Goal: Transaction & Acquisition: Purchase product/service

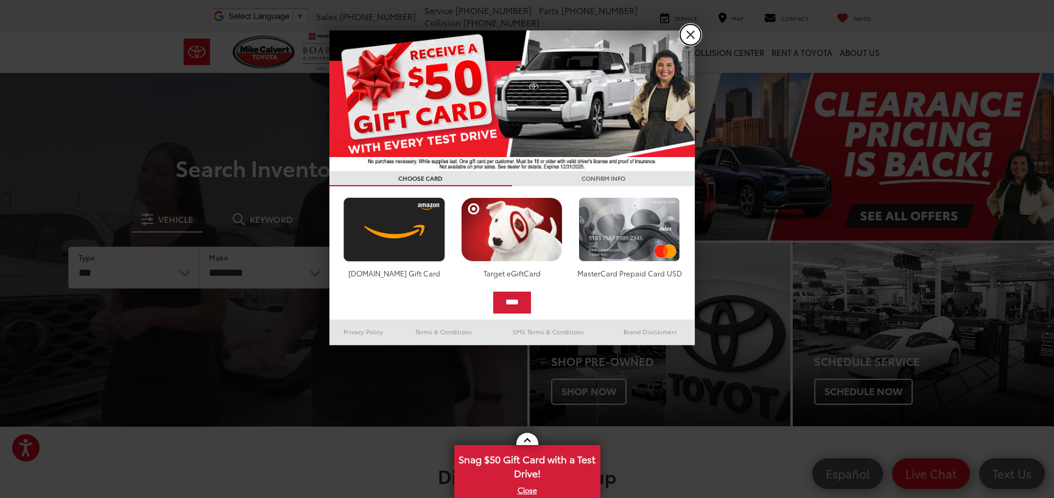
click at [691, 32] on link "X" at bounding box center [690, 34] width 21 height 21
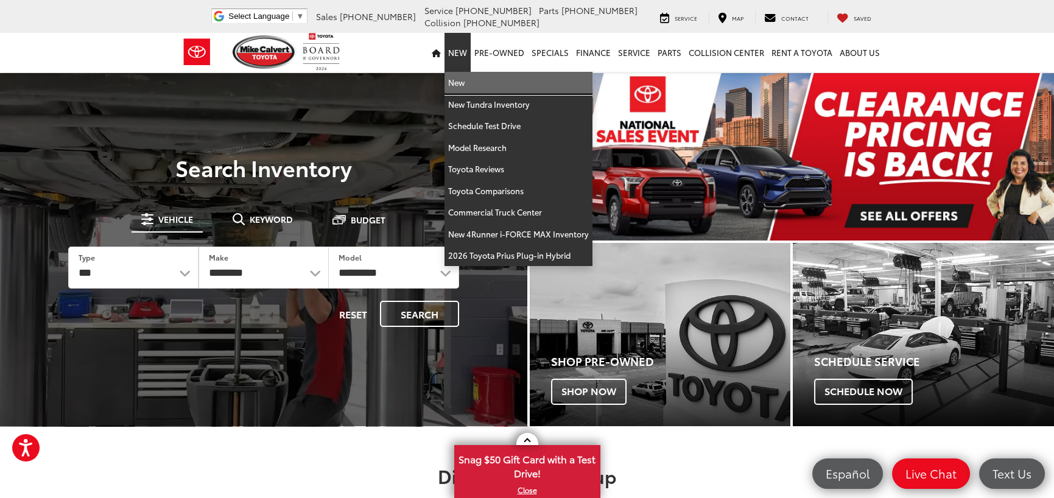
click at [464, 81] on link "New" at bounding box center [518, 83] width 148 height 22
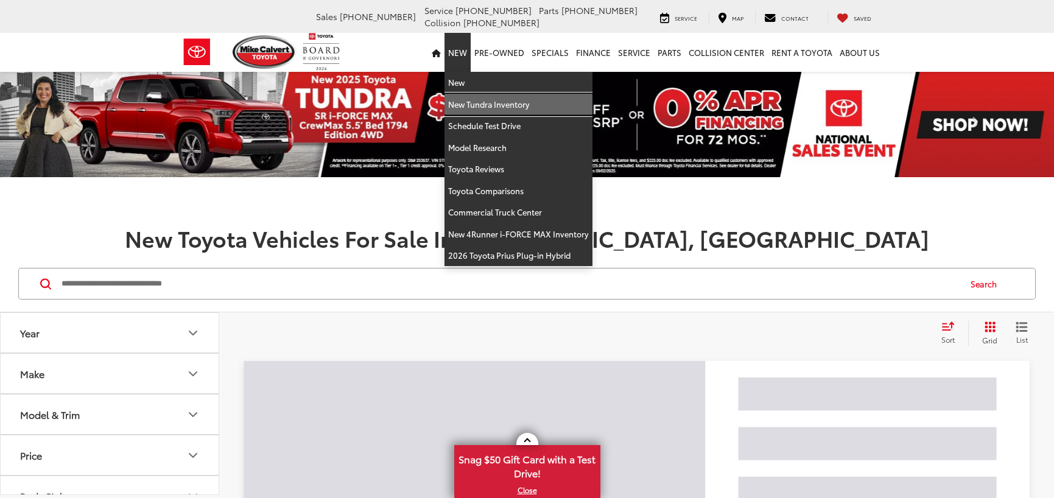
click at [469, 101] on link "New Tundra Inventory" at bounding box center [518, 105] width 148 height 22
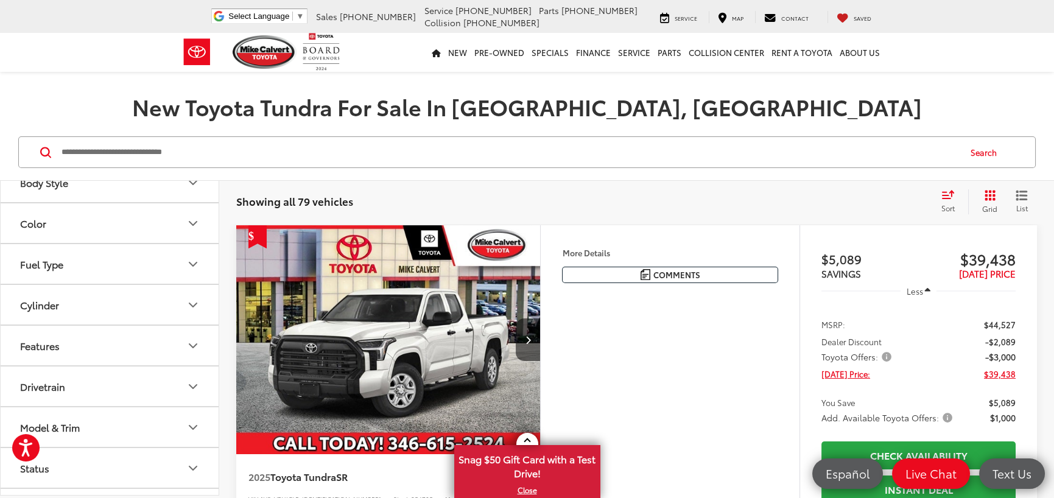
click at [57, 344] on div "Features" at bounding box center [40, 346] width 40 height 12
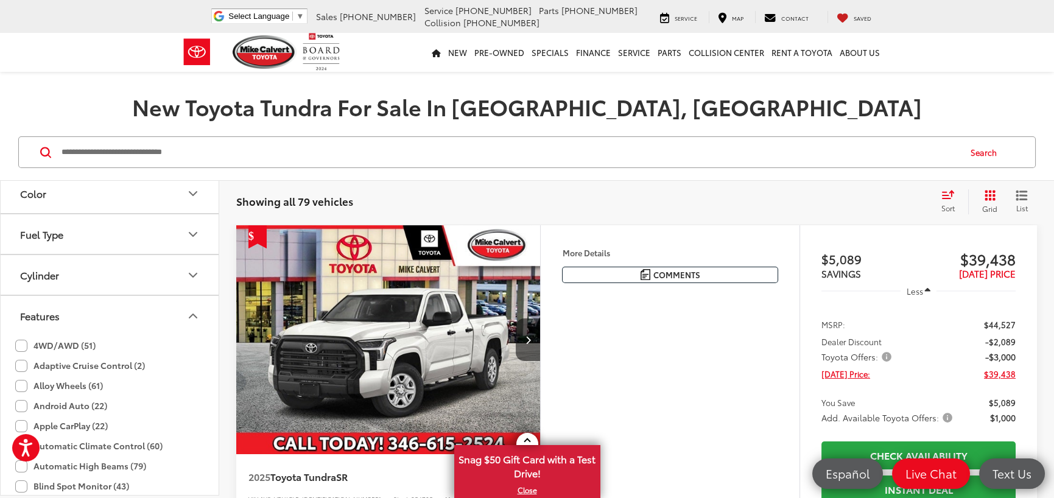
scroll to position [301, 0]
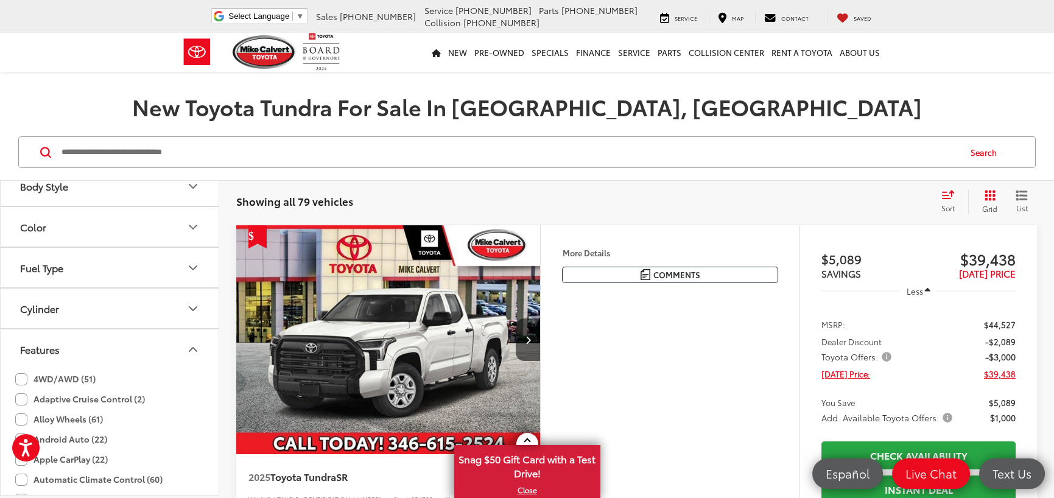
click at [30, 343] on div "Features" at bounding box center [40, 349] width 40 height 12
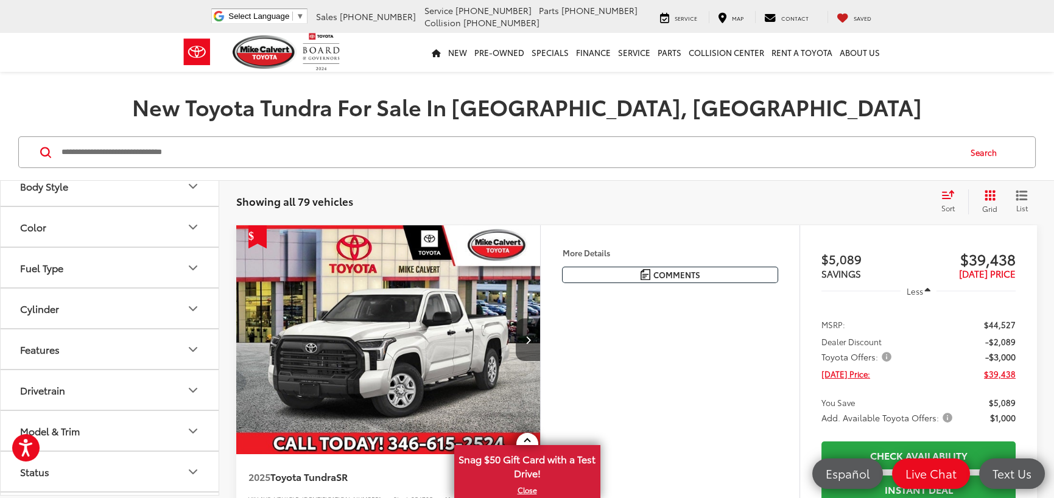
scroll to position [362, 0]
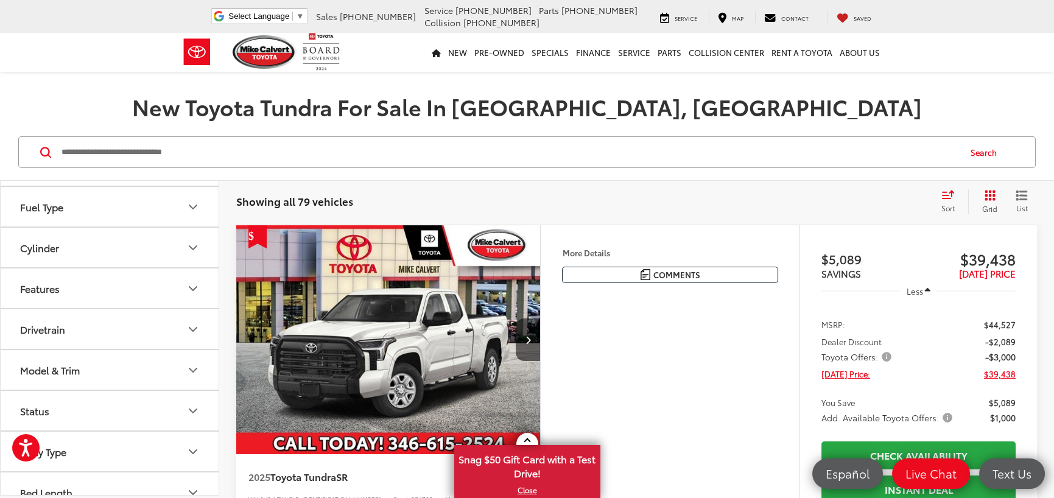
click at [115, 290] on button "Features" at bounding box center [110, 288] width 219 height 40
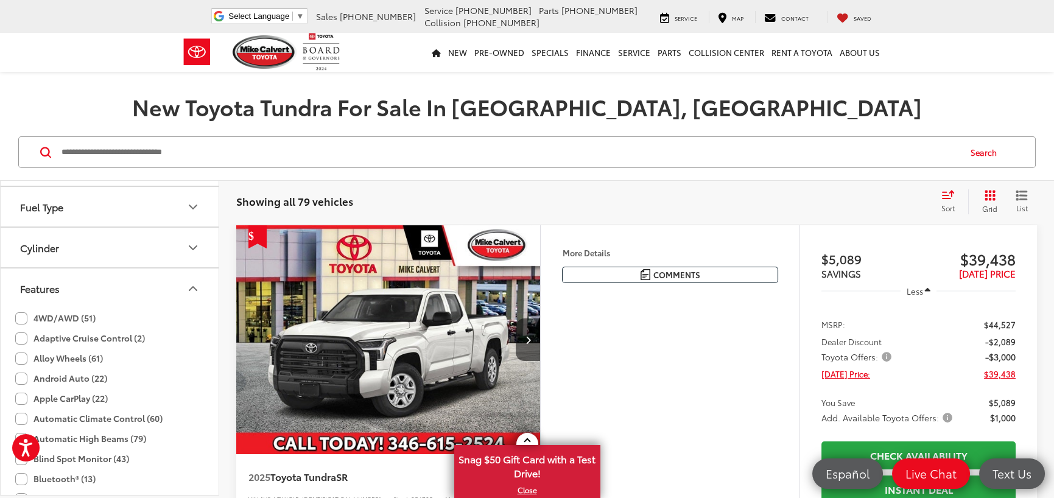
click at [115, 290] on button "Features" at bounding box center [110, 288] width 219 height 40
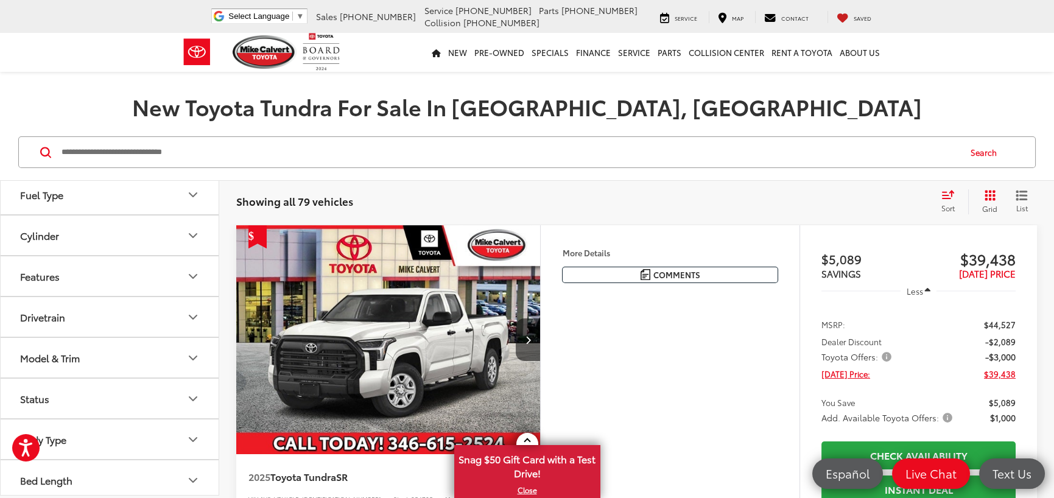
scroll to position [377, 0]
click at [68, 356] on div "Model & Trim" at bounding box center [50, 354] width 60 height 12
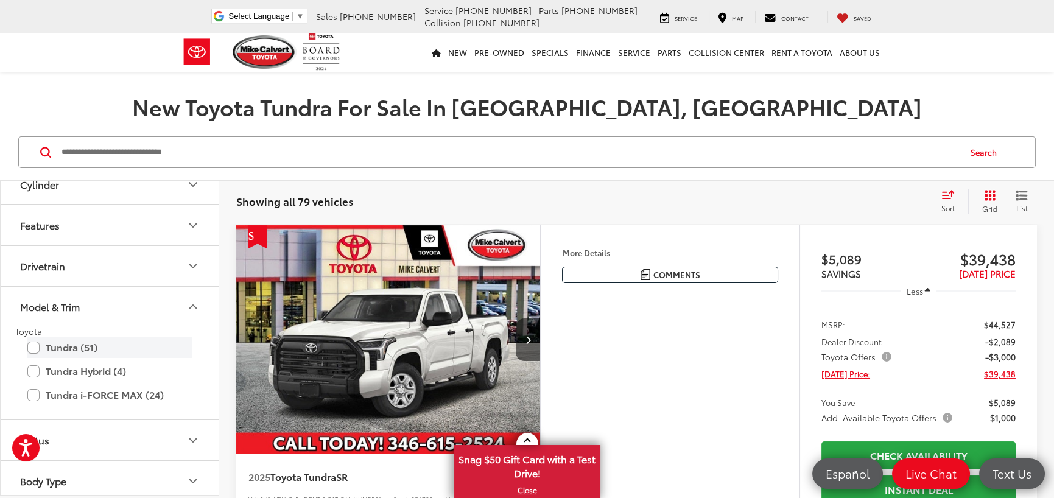
scroll to position [438, 0]
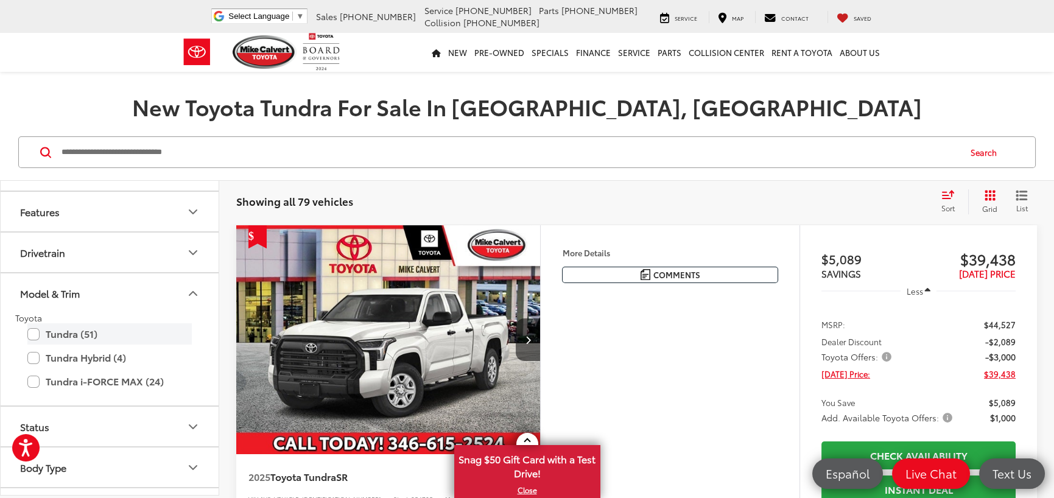
click at [33, 333] on label "Tundra (51)" at bounding box center [109, 333] width 164 height 21
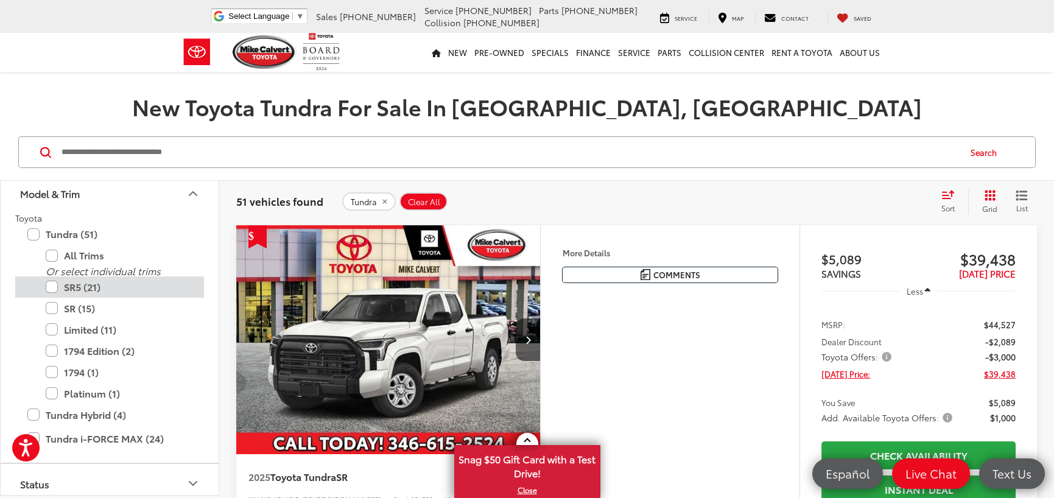
scroll to position [560, 0]
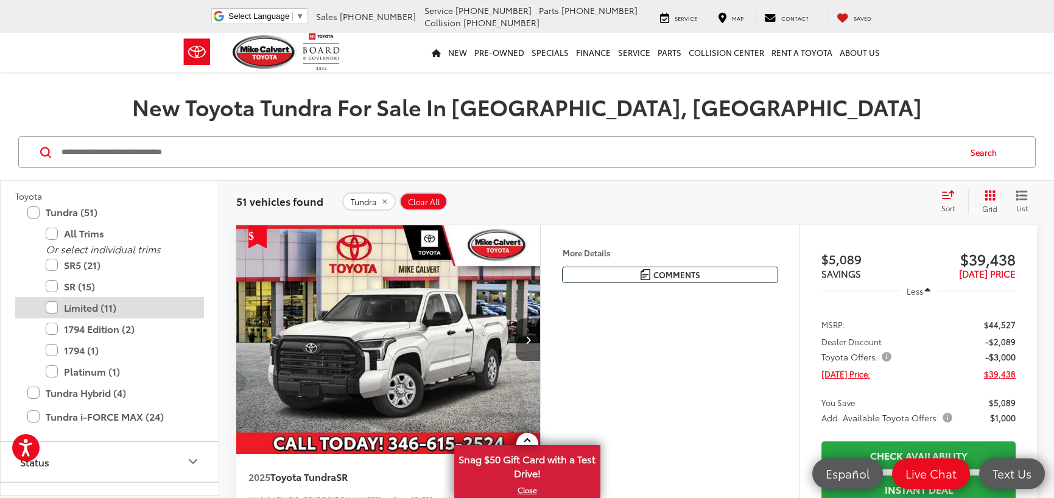
click at [47, 304] on label "Limited (11)" at bounding box center [119, 307] width 146 height 21
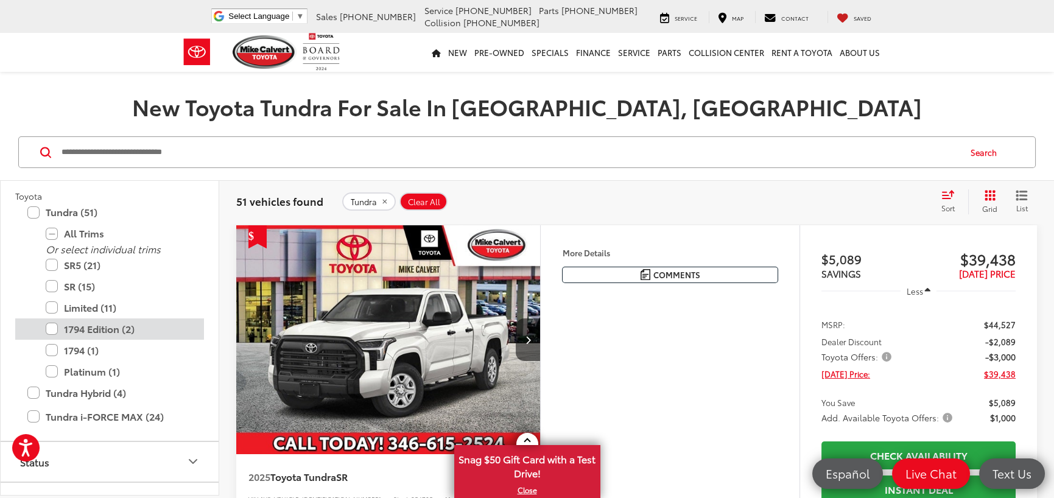
click at [48, 328] on label "1794 Edition (2)" at bounding box center [119, 328] width 146 height 21
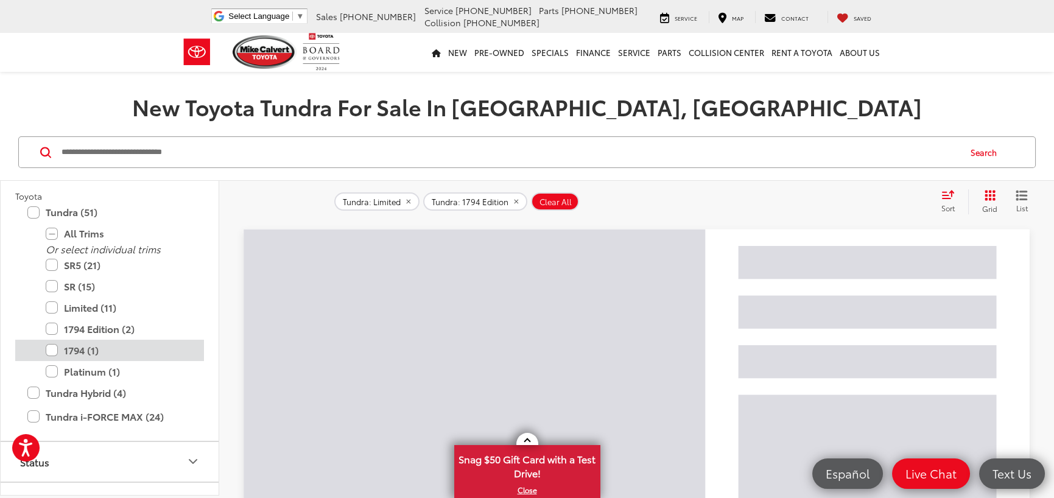
click at [51, 345] on label "1794 (1)" at bounding box center [119, 350] width 146 height 21
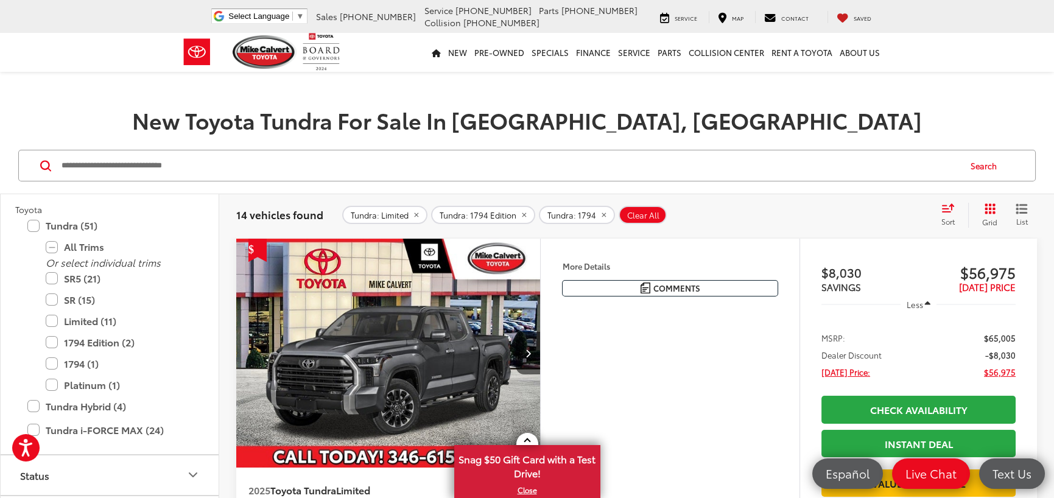
scroll to position [121, 0]
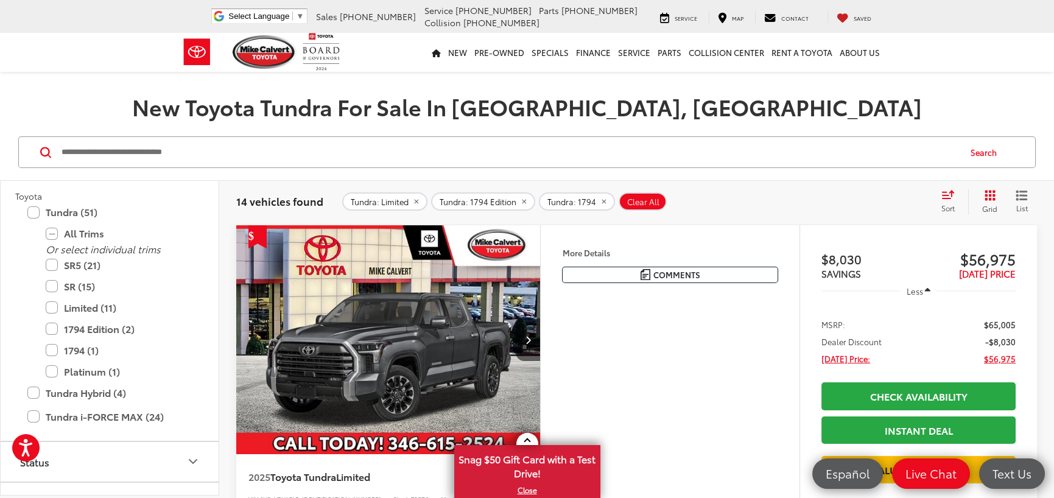
click at [941, 203] on span "Sort" at bounding box center [947, 208] width 13 height 10
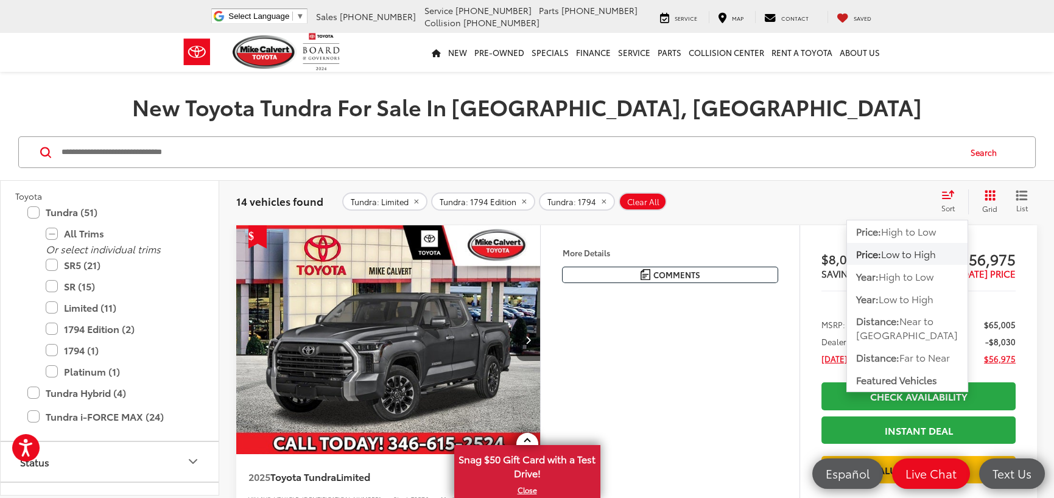
click at [918, 253] on span "Low to High" at bounding box center [908, 254] width 55 height 14
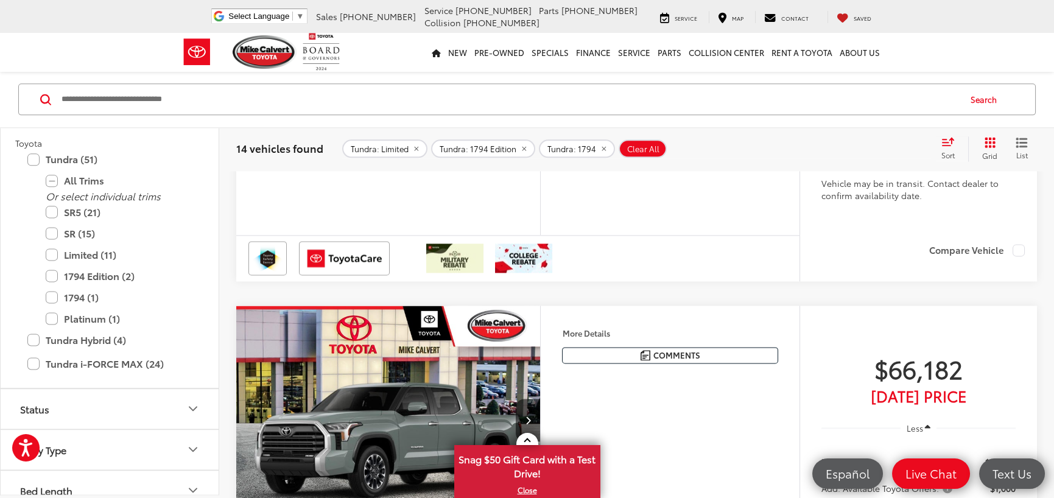
scroll to position [4199, 0]
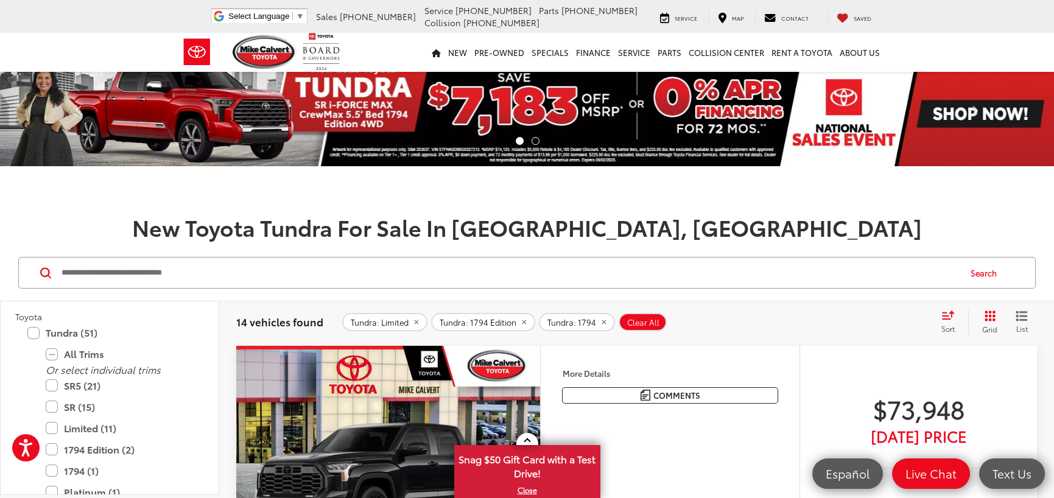
drag, startPoint x: 904, startPoint y: 367, endPoint x: 848, endPoint y: 345, distance: 59.8
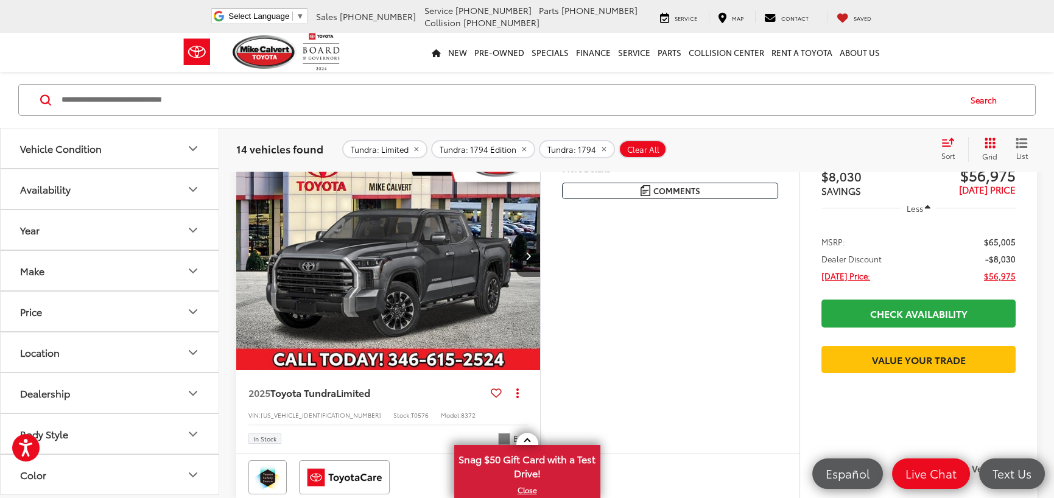
scroll to position [243, 0]
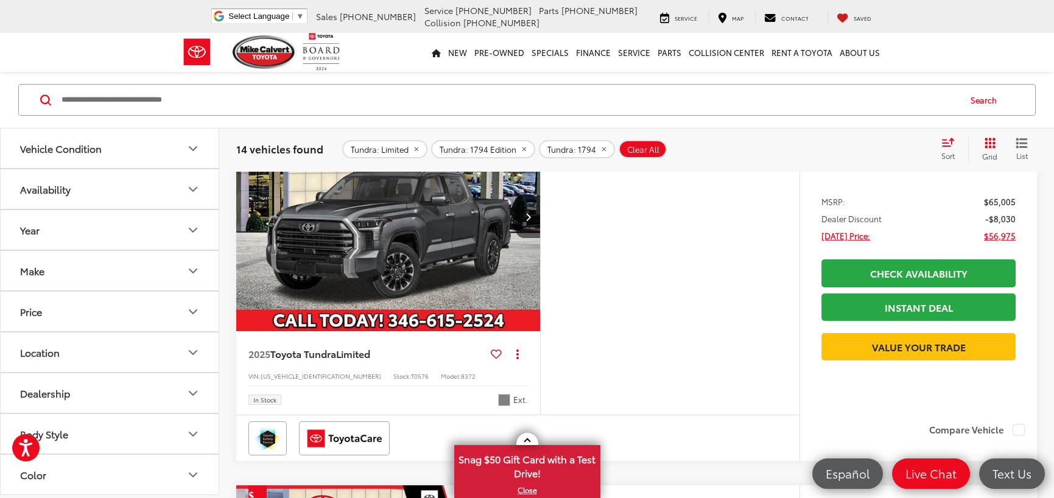
click at [483, 267] on img "2025 Toyota Tundra Limited 0" at bounding box center [389, 216] width 306 height 229
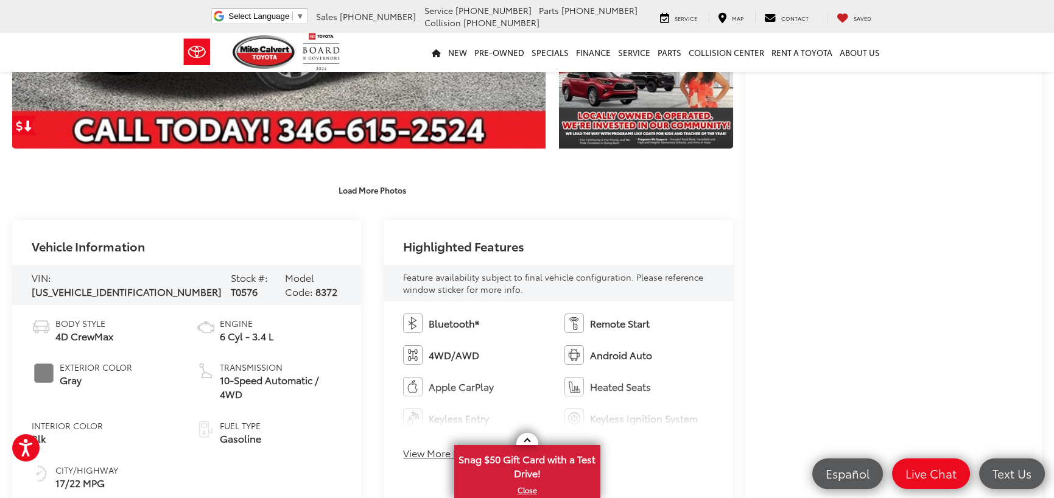
scroll to position [426, 0]
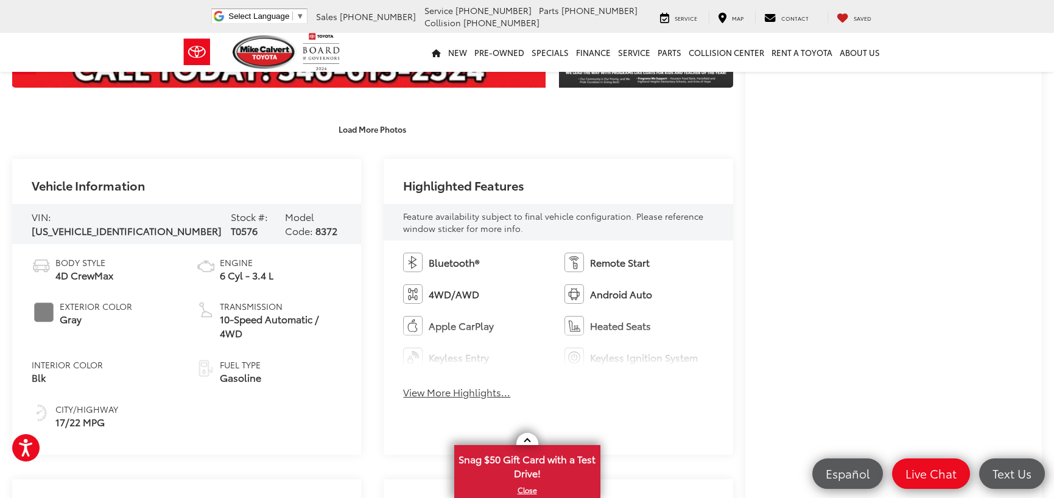
click at [461, 395] on button "View More Highlights..." at bounding box center [456, 392] width 107 height 14
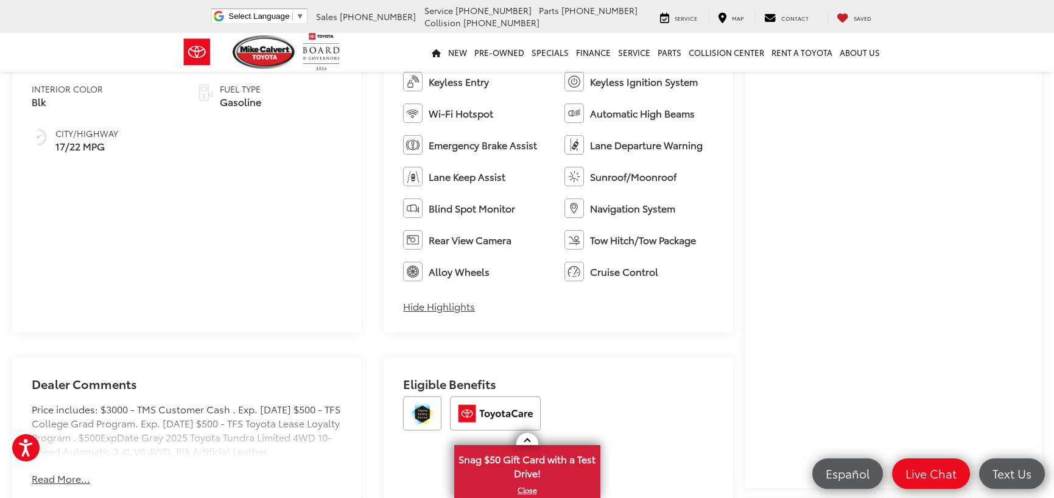
scroll to position [730, 0]
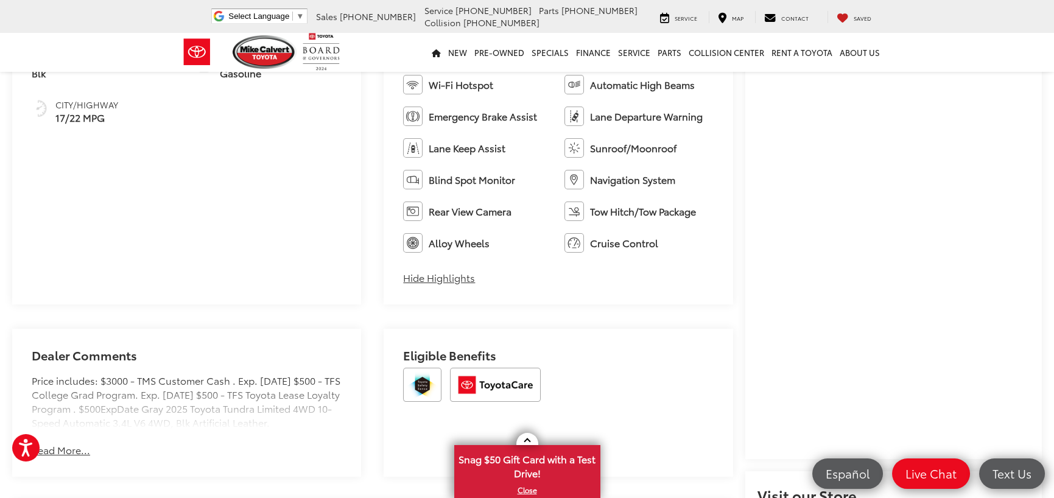
click at [177, 417] on div "Price includes: $3000 - TMS Customer Cash . Exp. [DATE] $500 - TFS College Grad…" at bounding box center [187, 401] width 310 height 55
click at [60, 457] on button "Read More..." at bounding box center [61, 450] width 58 height 14
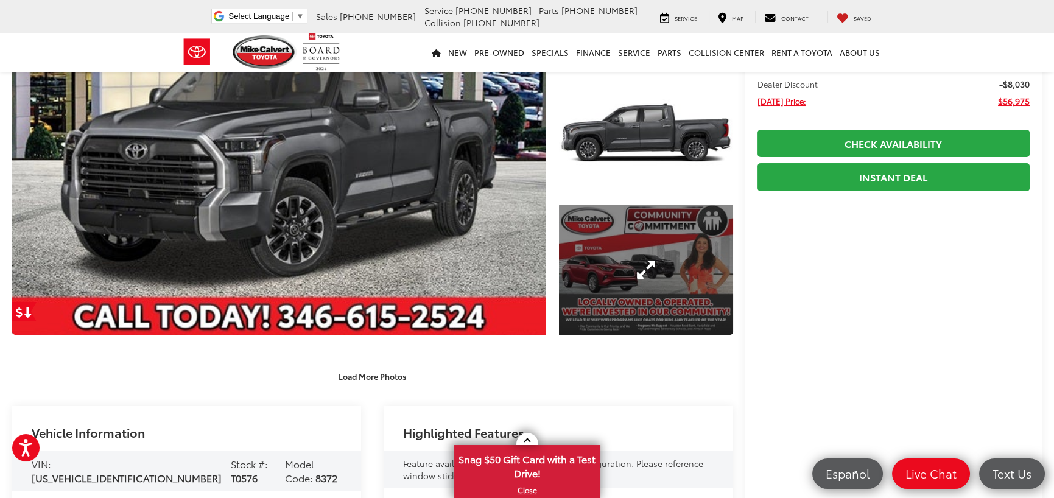
scroll to position [183, 0]
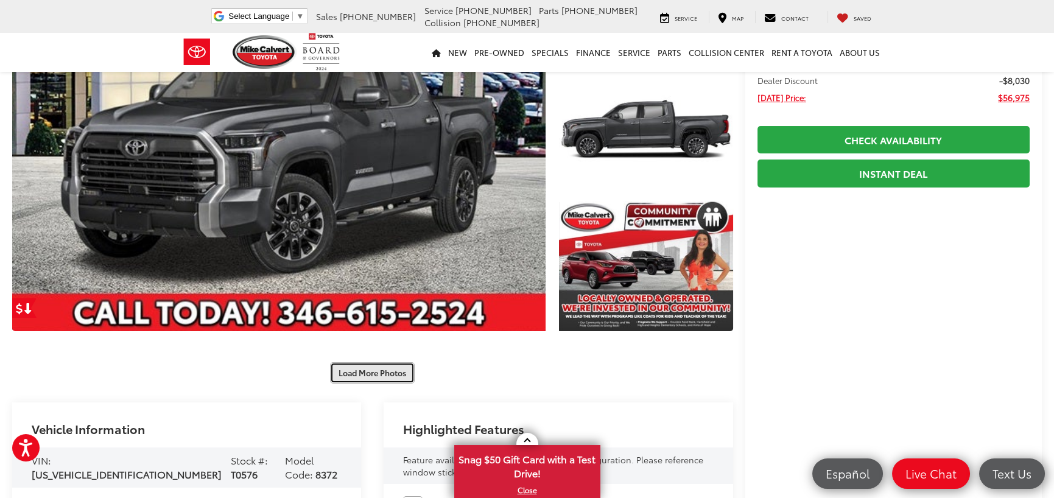
click at [383, 375] on button "Load More Photos" at bounding box center [372, 372] width 85 height 21
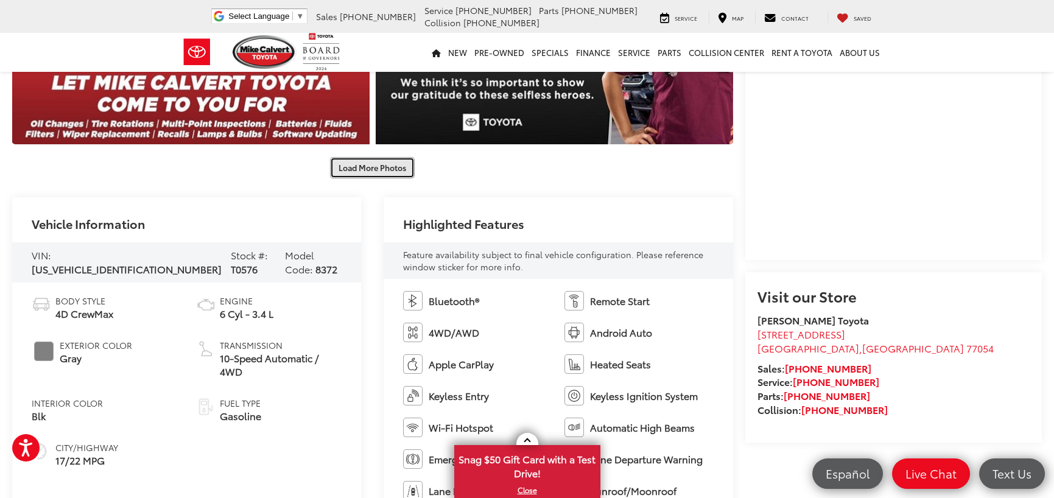
scroll to position [974, 0]
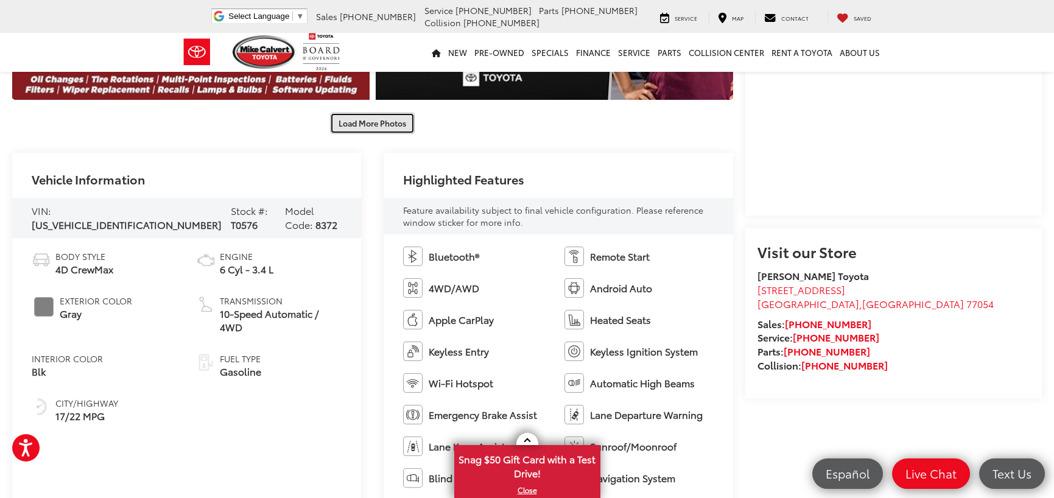
click at [390, 115] on button "Load More Photos" at bounding box center [372, 123] width 85 height 21
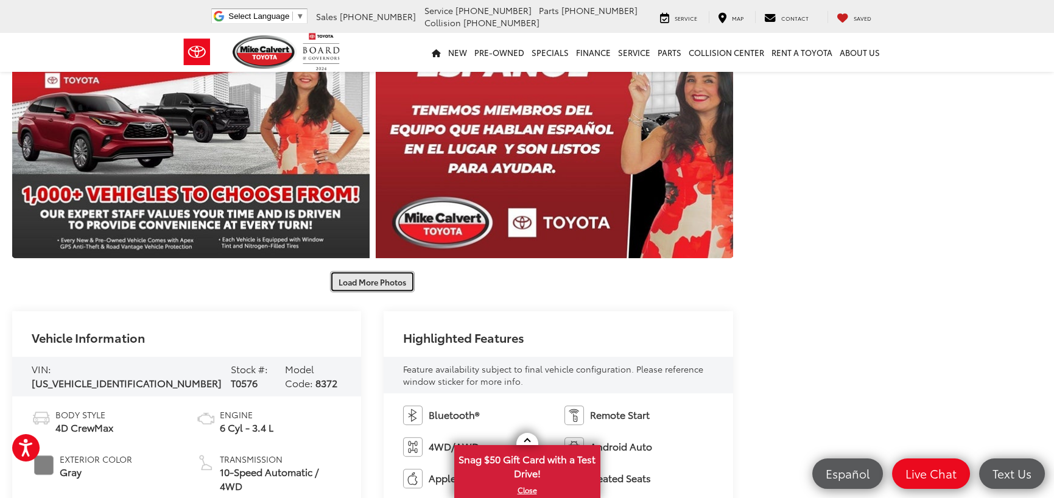
scroll to position [1400, 0]
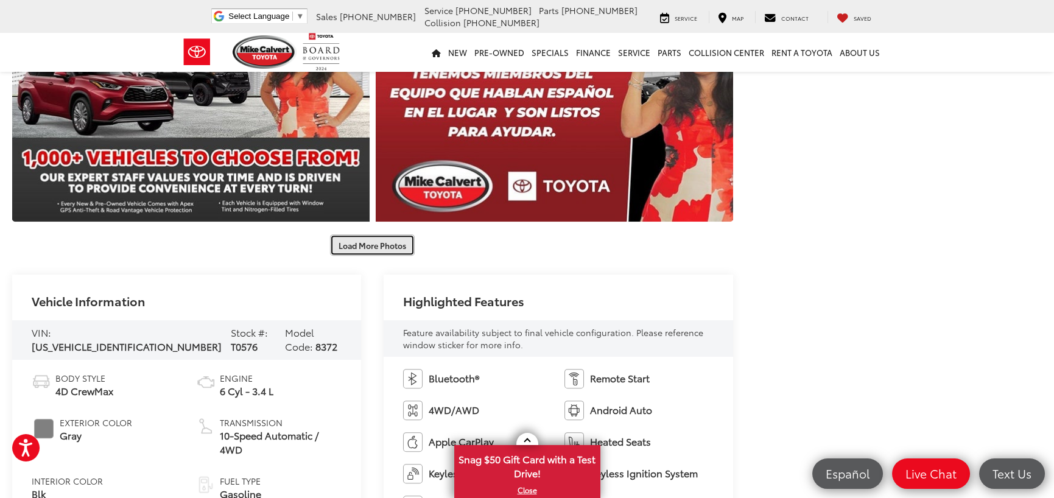
click at [348, 247] on button "Load More Photos" at bounding box center [372, 244] width 85 height 21
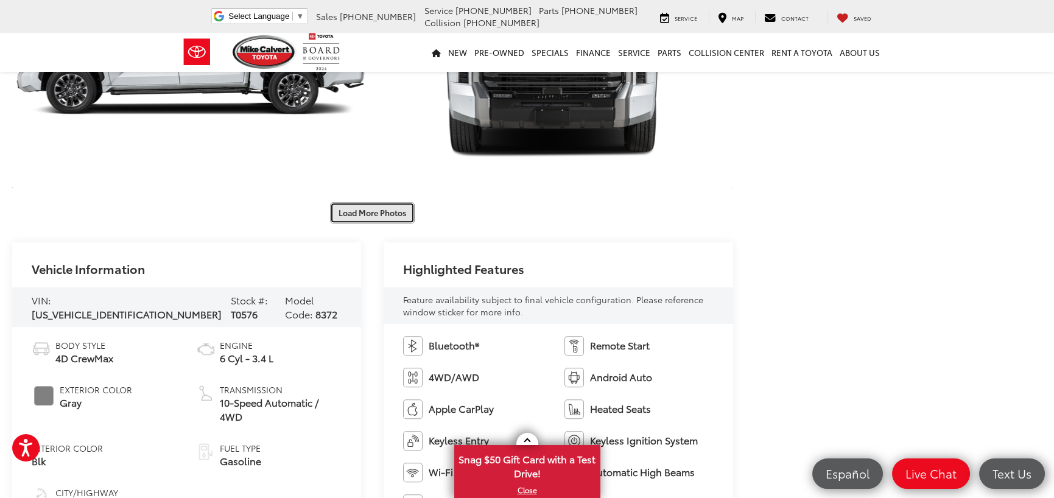
scroll to position [2009, 0]
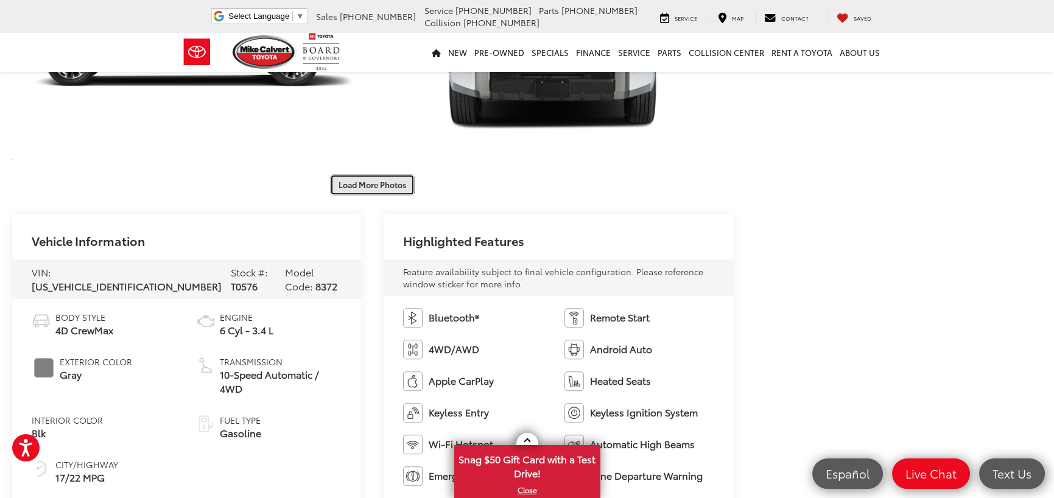
click at [364, 184] on button "Load More Photos" at bounding box center [372, 184] width 85 height 21
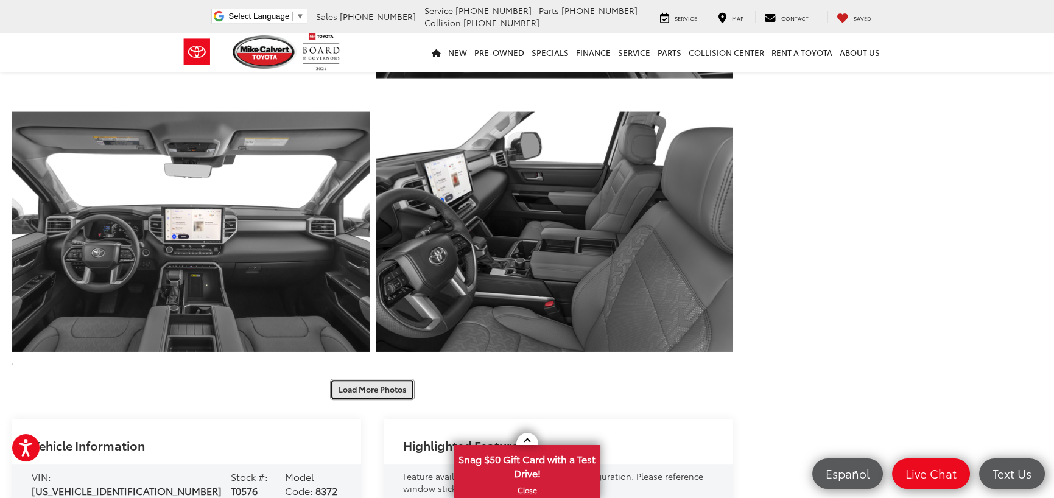
scroll to position [2374, 0]
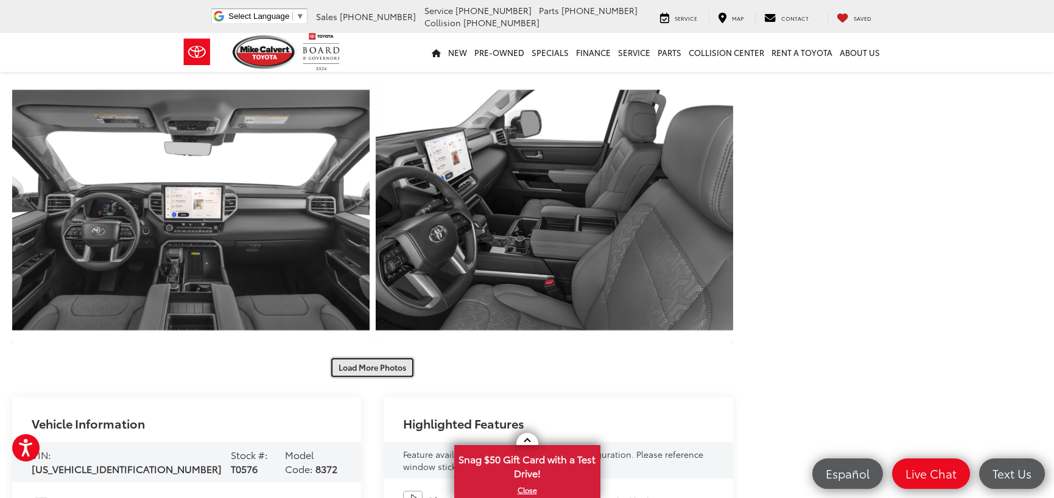
click at [380, 368] on button "Load More Photos" at bounding box center [372, 367] width 85 height 21
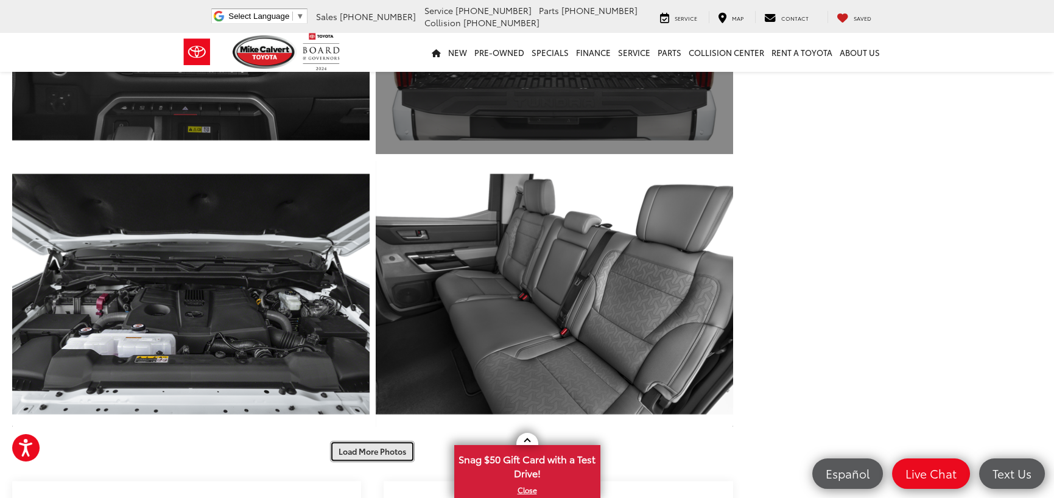
scroll to position [2922, 0]
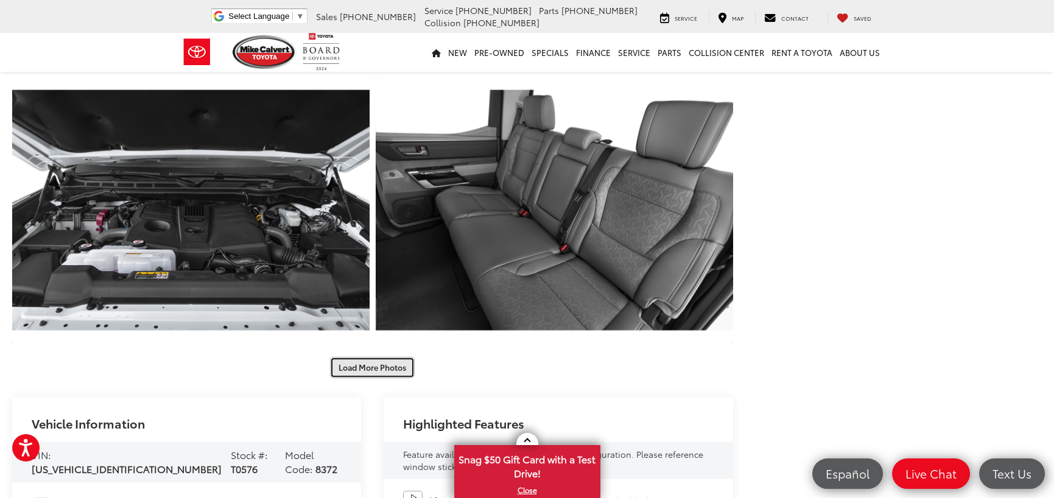
click at [394, 369] on button "Load More Photos" at bounding box center [372, 367] width 85 height 21
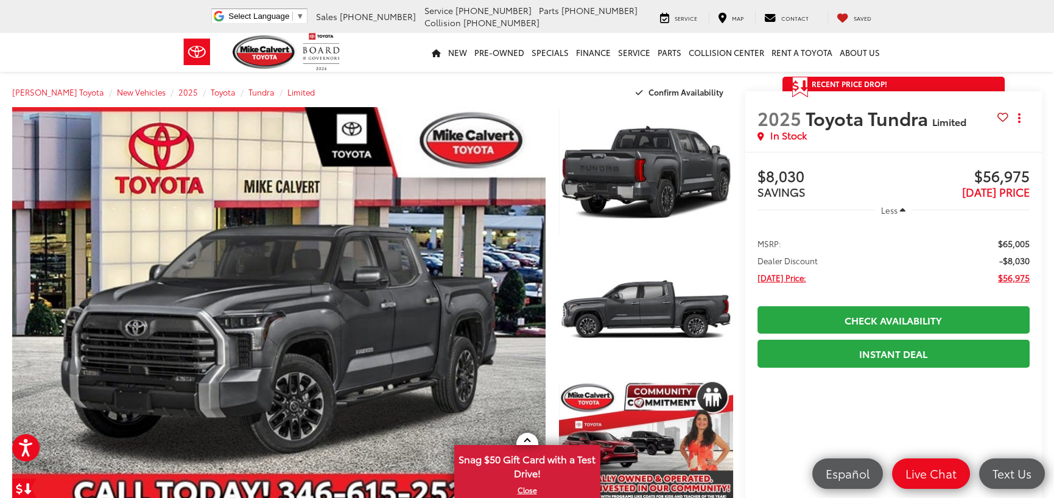
scroll to position [0, 0]
